Goal: Task Accomplishment & Management: Complete application form

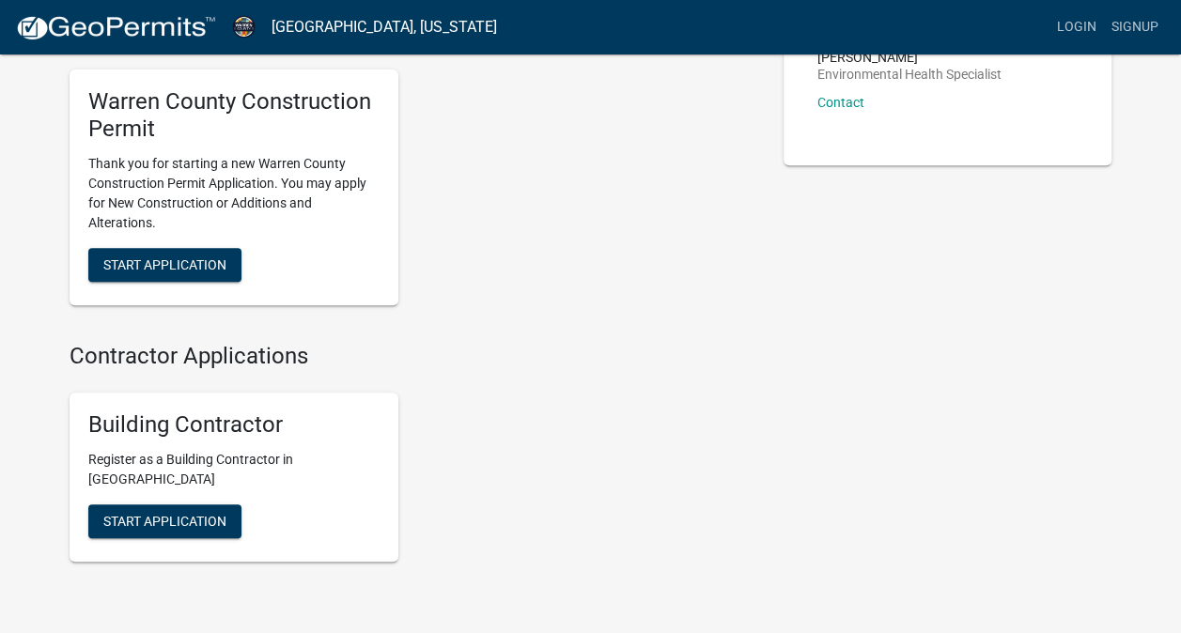
scroll to position [376, 0]
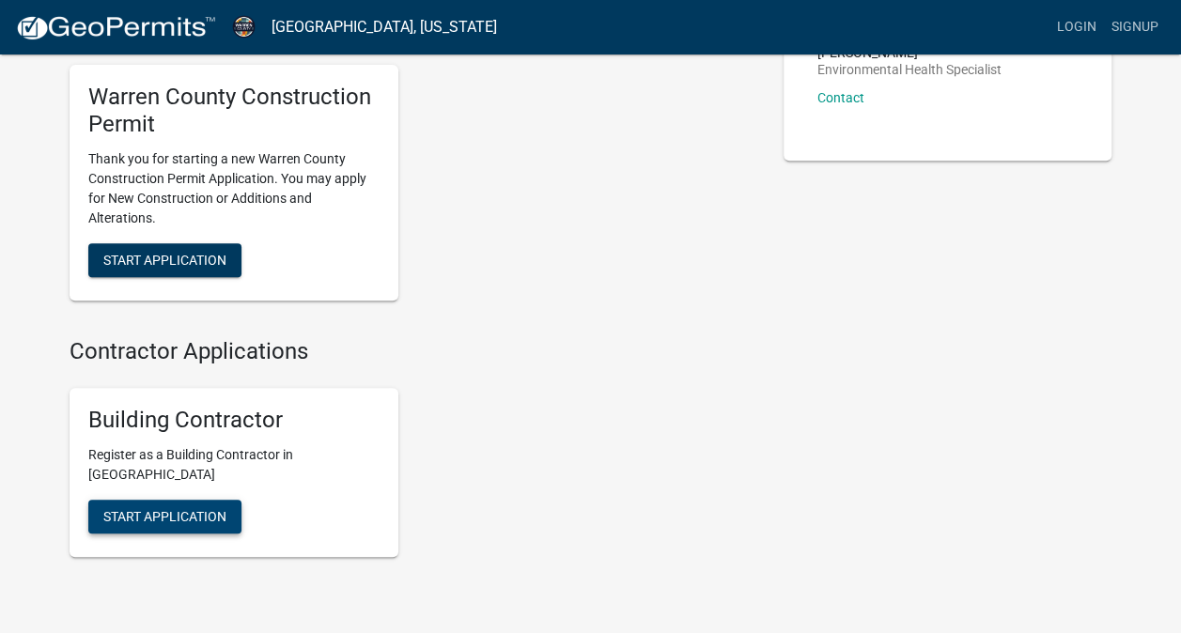
click at [148, 511] on span "Start Application" at bounding box center [164, 515] width 123 height 15
